Goal: Navigation & Orientation: Find specific page/section

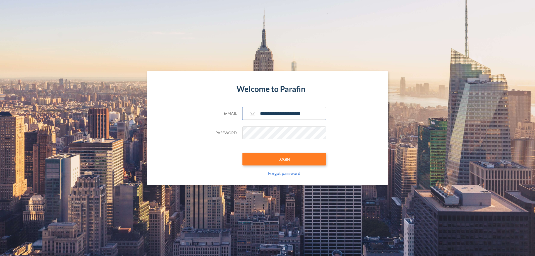
type input "**********"
click at [284, 159] on button "LOGIN" at bounding box center [284, 159] width 84 height 13
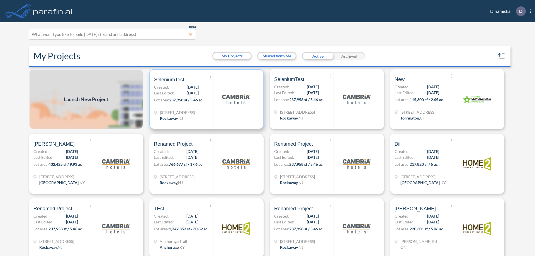
scroll to position [1, 0]
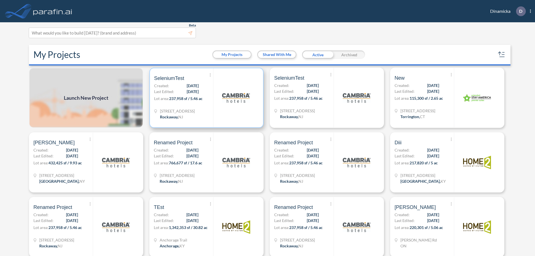
click at [205, 98] on p "Lot area: 237,958 sf / 5.46 ac" at bounding box center [183, 99] width 59 height 8
